Goal: Task Accomplishment & Management: Manage account settings

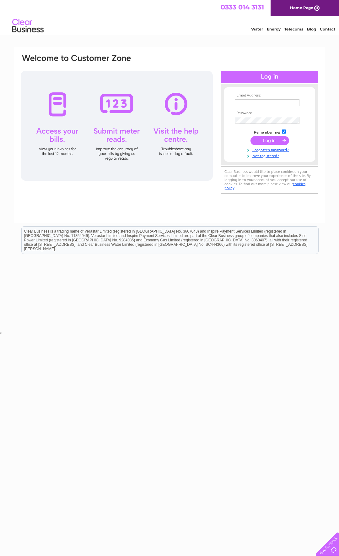
type input "[EMAIL_ADDRESS][DOMAIN_NAME]"
click at [271, 141] on input "submit" at bounding box center [270, 140] width 39 height 9
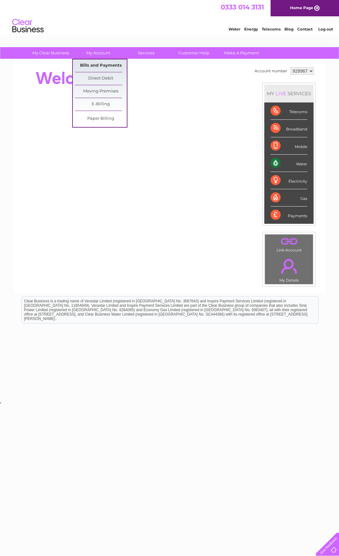
click at [100, 62] on link "Bills and Payments" at bounding box center [101, 65] width 52 height 13
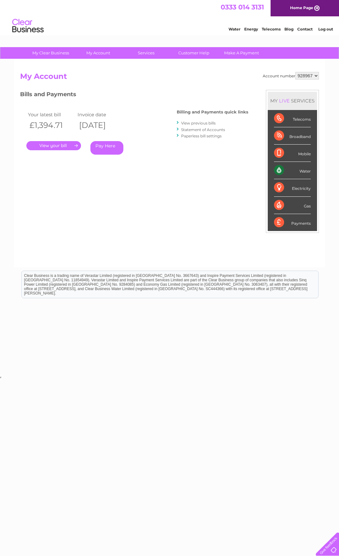
click at [50, 146] on link "." at bounding box center [53, 145] width 55 height 9
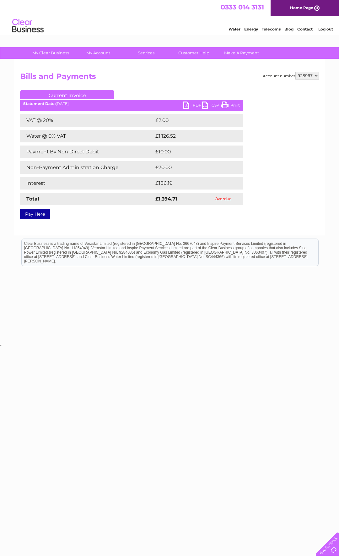
click at [195, 104] on link "PDF" at bounding box center [192, 105] width 19 height 9
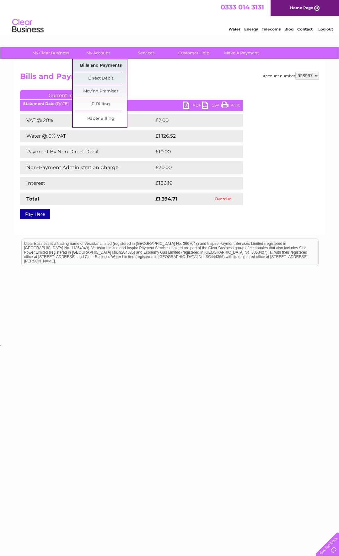
click at [98, 63] on link "Bills and Payments" at bounding box center [101, 65] width 52 height 13
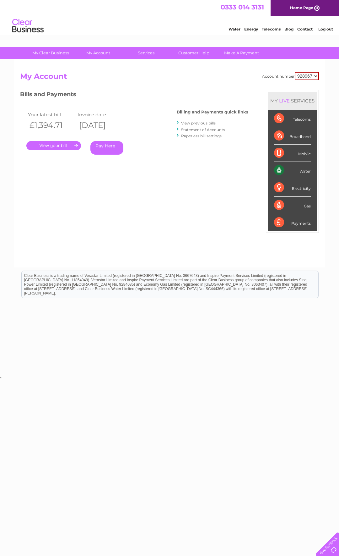
click at [201, 123] on link "View previous bills" at bounding box center [198, 123] width 35 height 5
